Goal: Navigation & Orientation: Find specific page/section

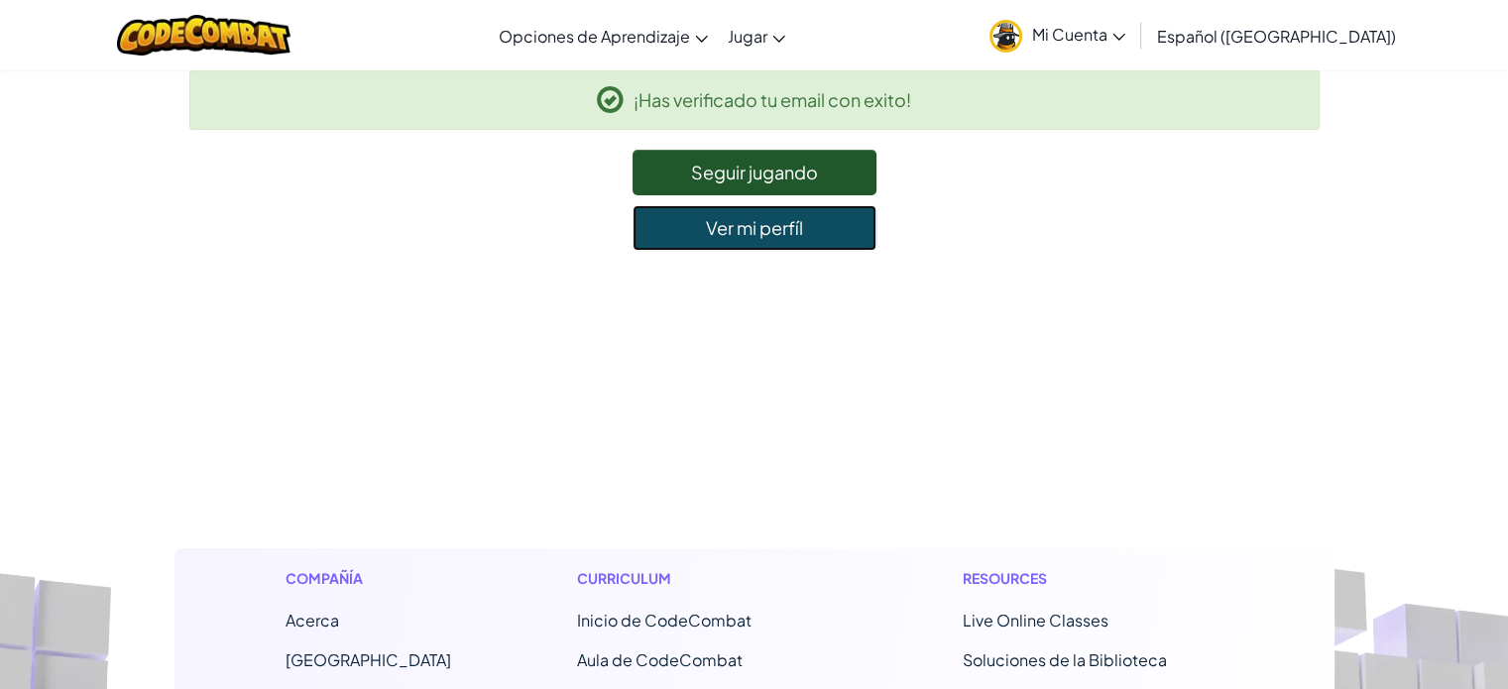
click at [825, 217] on link "Ver mi perfíl" at bounding box center [755, 228] width 244 height 46
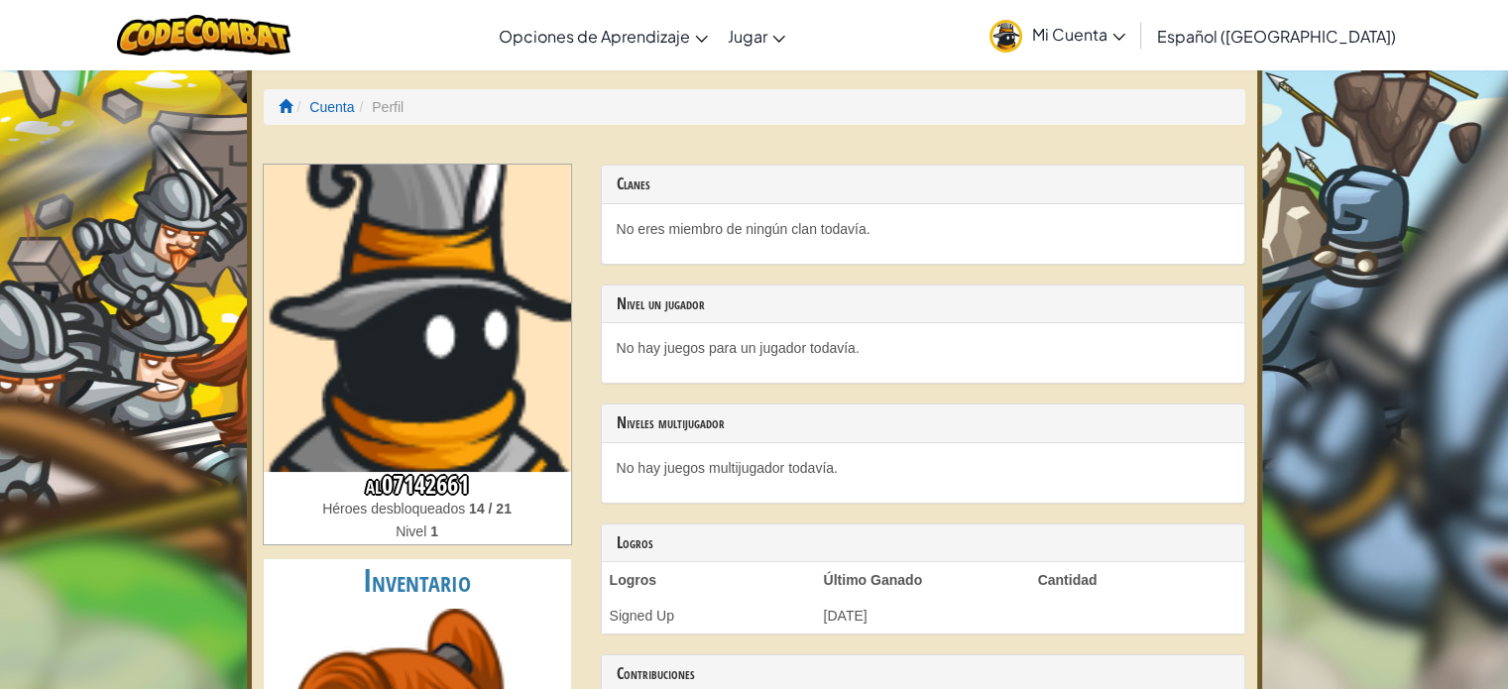
click at [1083, 31] on span "Mi Cuenta" at bounding box center [1078, 34] width 93 height 21
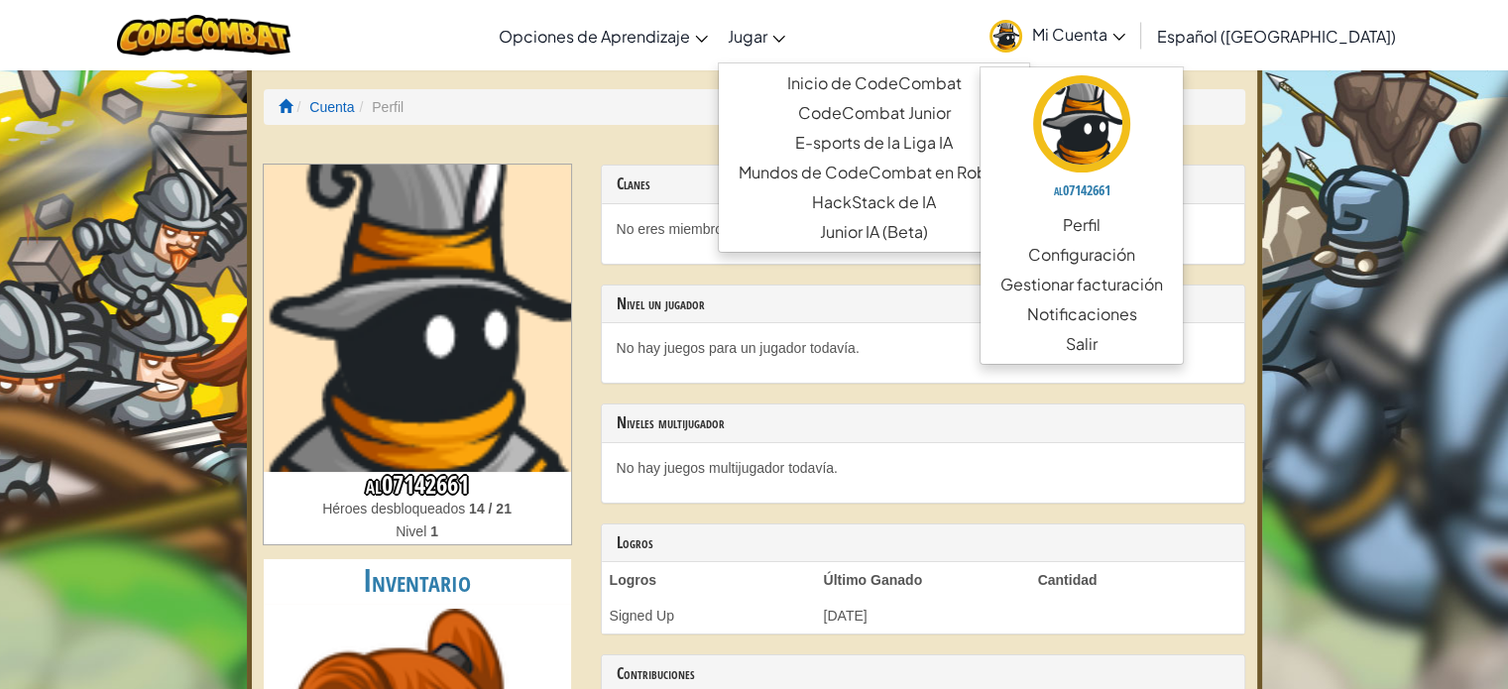
click at [768, 41] on span "Jugar" at bounding box center [748, 36] width 40 height 21
